Goal: Entertainment & Leisure: Consume media (video, audio)

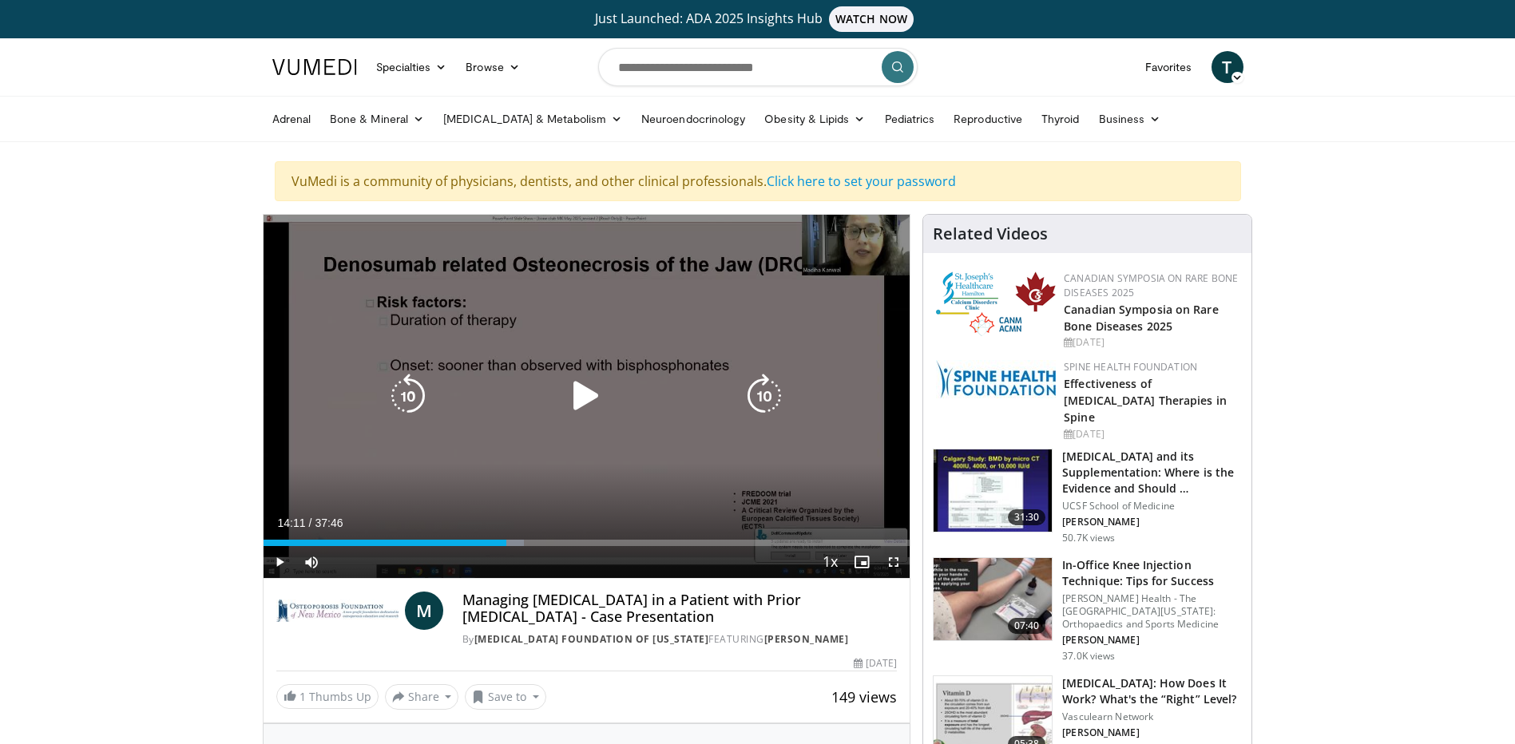
click at [578, 399] on icon "Video Player" at bounding box center [586, 396] width 45 height 45
click at [418, 397] on icon "Video Player" at bounding box center [408, 396] width 45 height 45
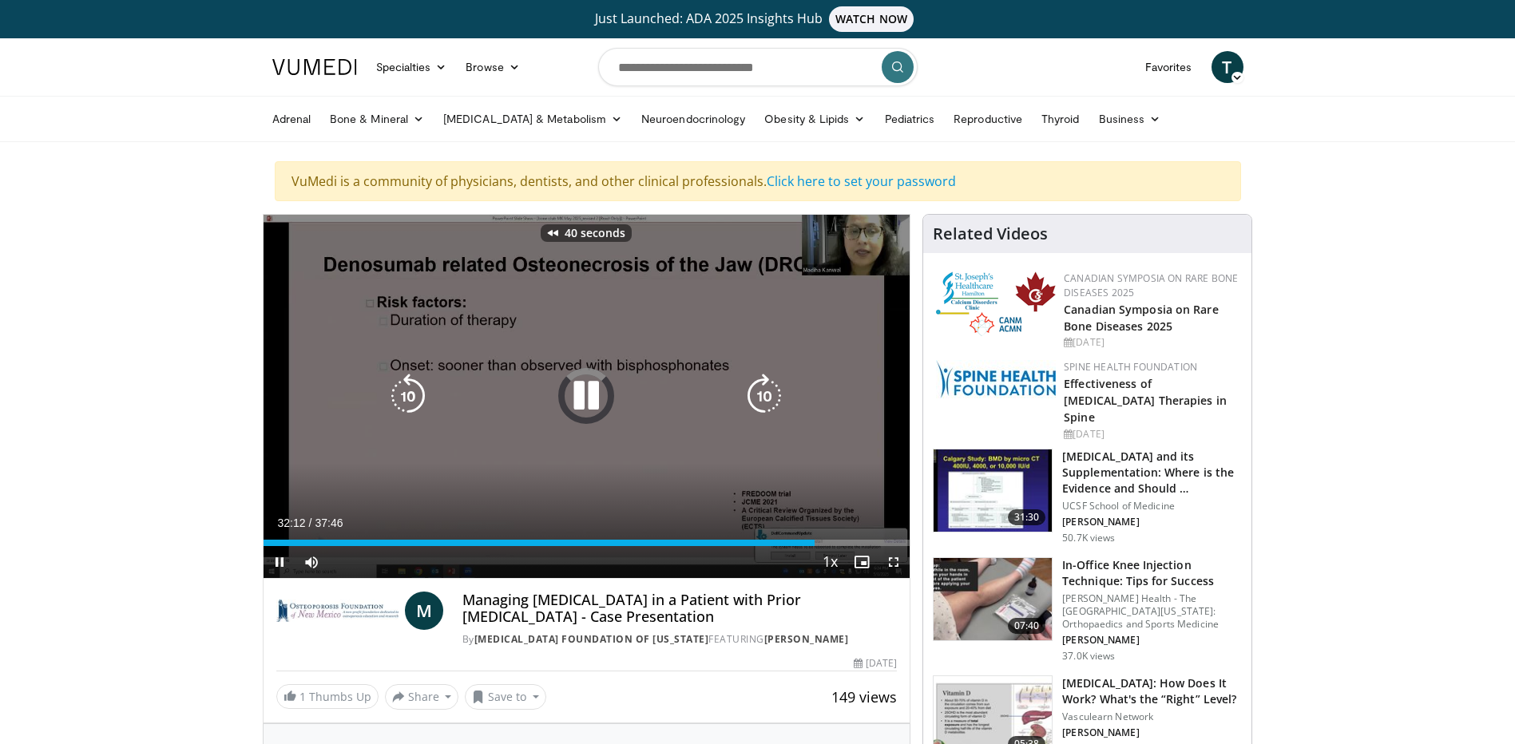
click at [418, 397] on icon "Video Player" at bounding box center [408, 396] width 45 height 45
click at [584, 399] on icon "Video Player" at bounding box center [586, 396] width 45 height 45
